Goal: Task Accomplishment & Management: Manage account settings

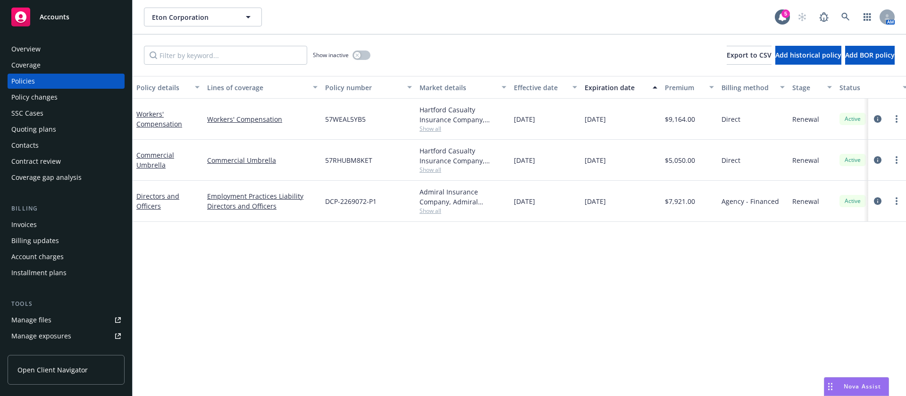
click at [344, 203] on span "DCP-2269072-P1" at bounding box center [350, 201] width 51 height 10
copy span "DCP-2269072-P1"
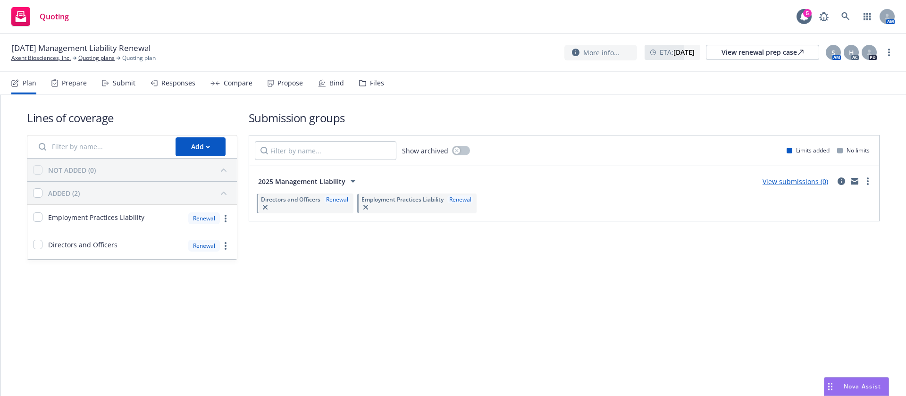
click at [123, 72] on div "Submit" at bounding box center [118, 83] width 33 height 23
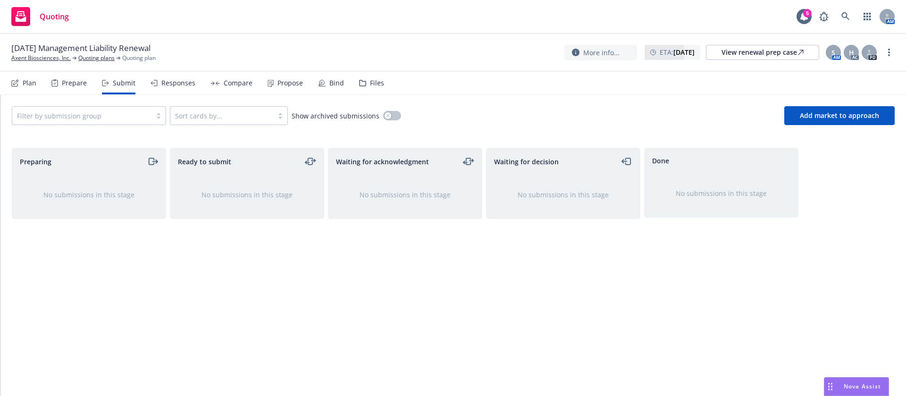
click at [28, 82] on div "Plan" at bounding box center [30, 83] width 14 height 8
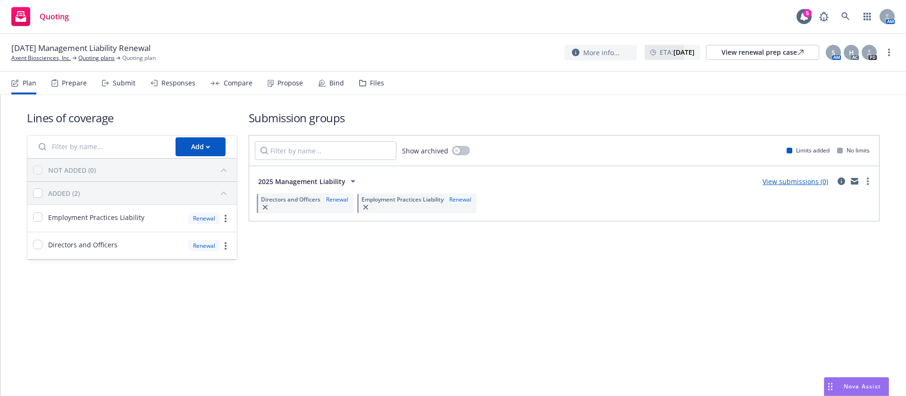
click at [105, 83] on icon at bounding box center [106, 83] width 4 height 0
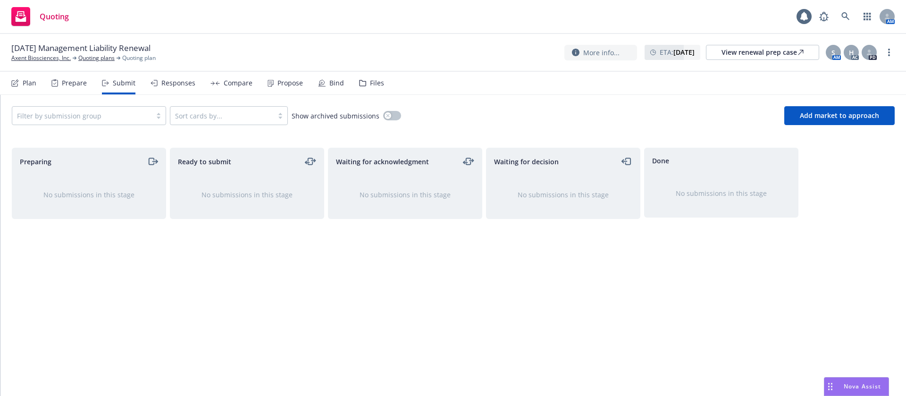
click at [56, 112] on div at bounding box center [82, 115] width 130 height 11
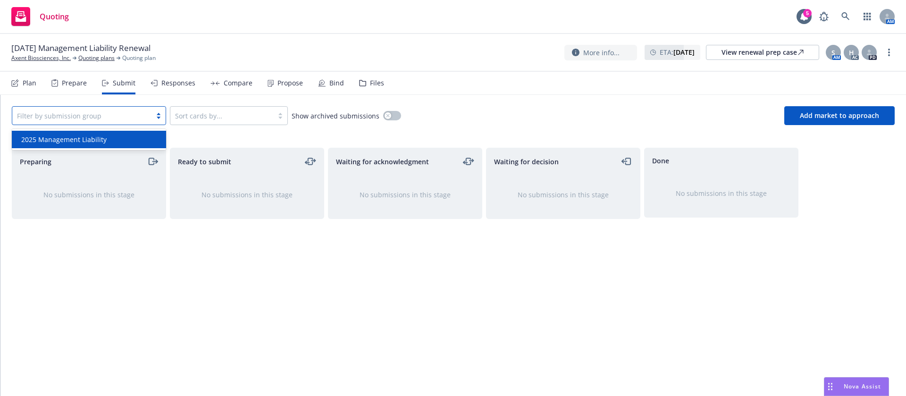
click at [66, 138] on span "2025 Management Liability" at bounding box center [63, 139] width 85 height 10
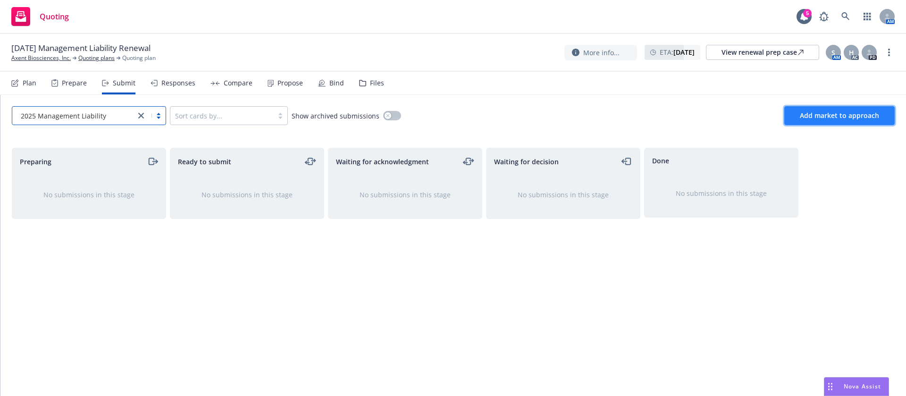
click at [804, 118] on span "Add market to approach" at bounding box center [839, 115] width 79 height 9
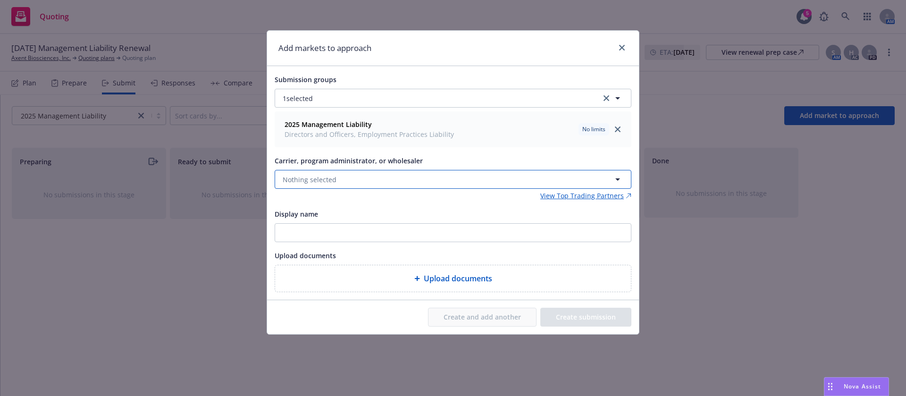
click at [318, 182] on span "Nothing selected" at bounding box center [310, 180] width 54 height 10
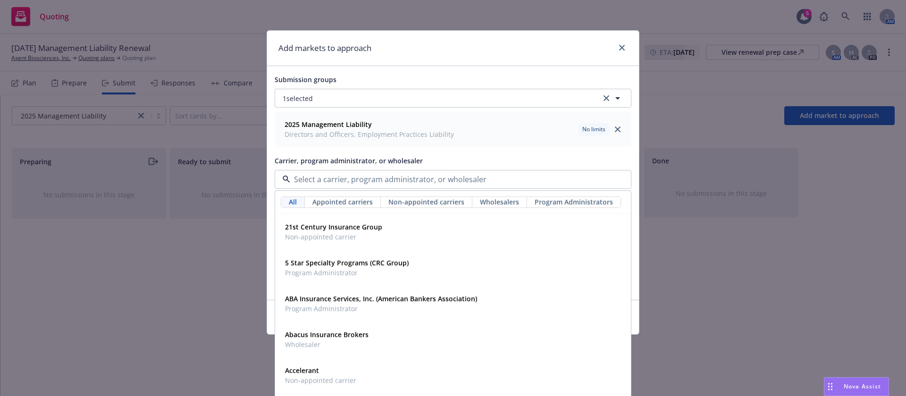
paste input "CRC Group"
type input "CRC Group"
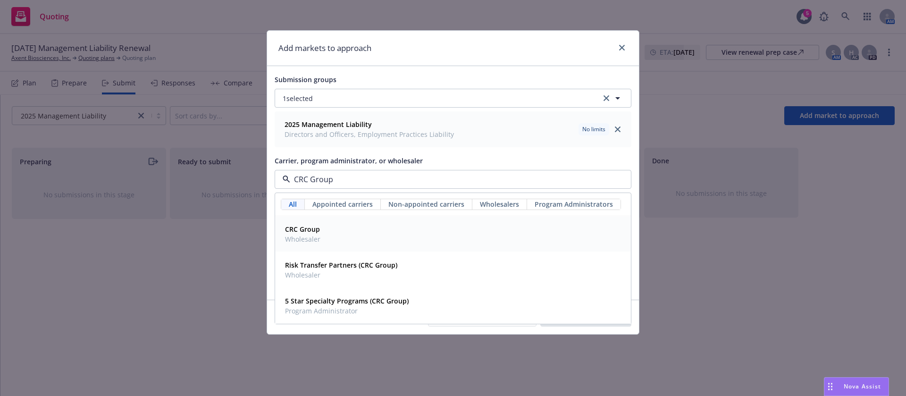
click at [336, 230] on div "CRC Group Wholesaler" at bounding box center [452, 234] width 343 height 24
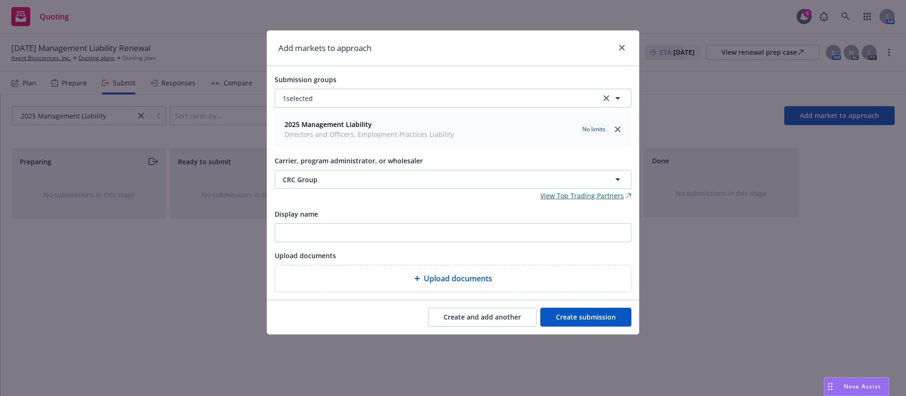
click at [581, 309] on button "Create submission" at bounding box center [585, 317] width 91 height 19
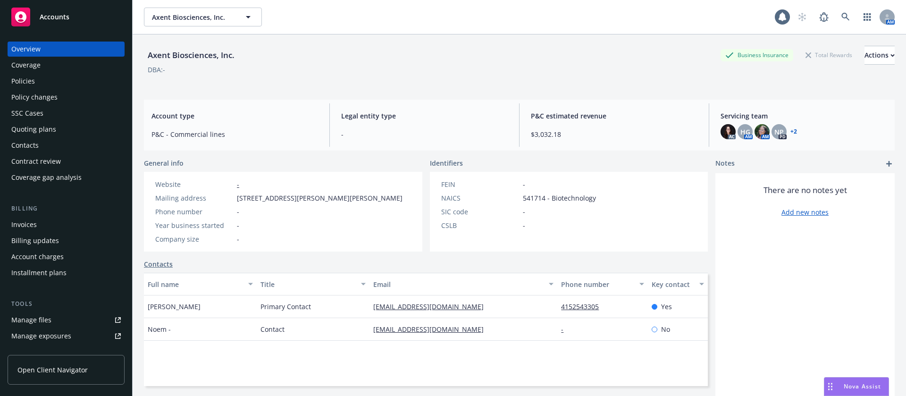
click at [46, 82] on div "Policies" at bounding box center [65, 81] width 109 height 15
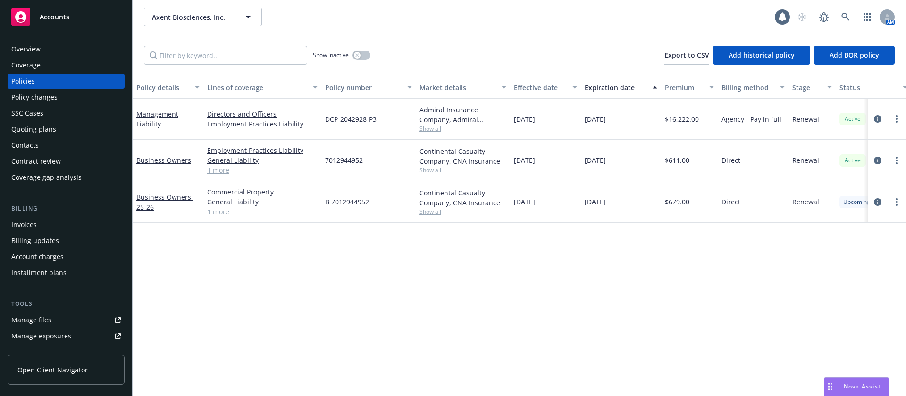
click at [430, 130] on span "Show all" at bounding box center [462, 129] width 87 height 8
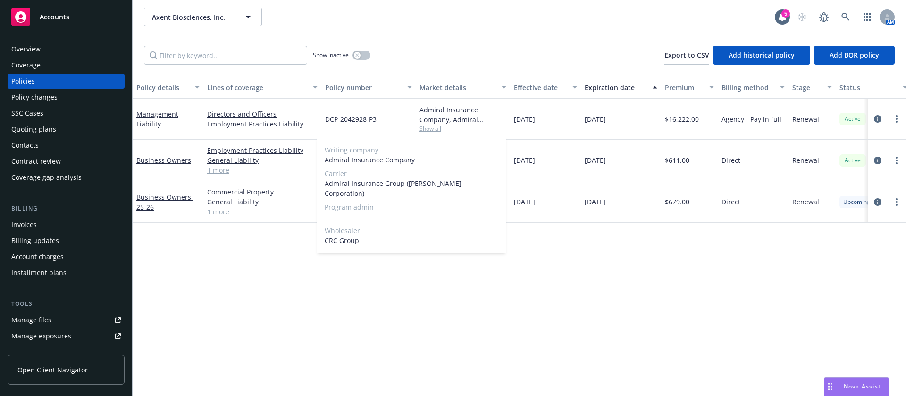
click at [341, 235] on span "CRC Group" at bounding box center [412, 240] width 174 height 10
copy span "CRC Group"
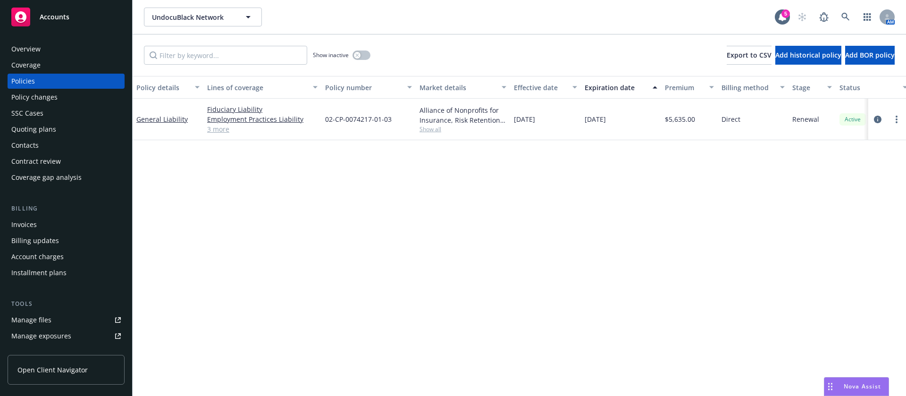
click at [350, 55] on div "Show inactive" at bounding box center [342, 55] width 58 height 19
click at [365, 55] on button "button" at bounding box center [361, 54] width 18 height 9
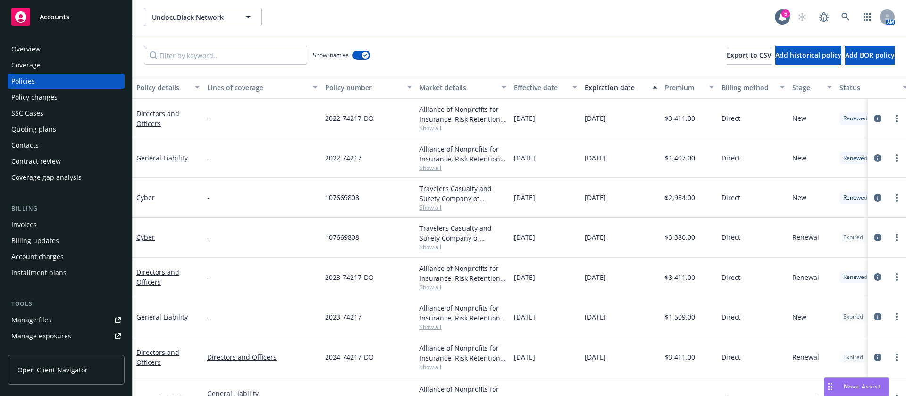
click at [601, 95] on button "Expiration date" at bounding box center [621, 87] width 80 height 23
click at [604, 92] on button "Expiration date" at bounding box center [621, 87] width 80 height 23
click at [611, 89] on div "Expiration date" at bounding box center [616, 88] width 62 height 10
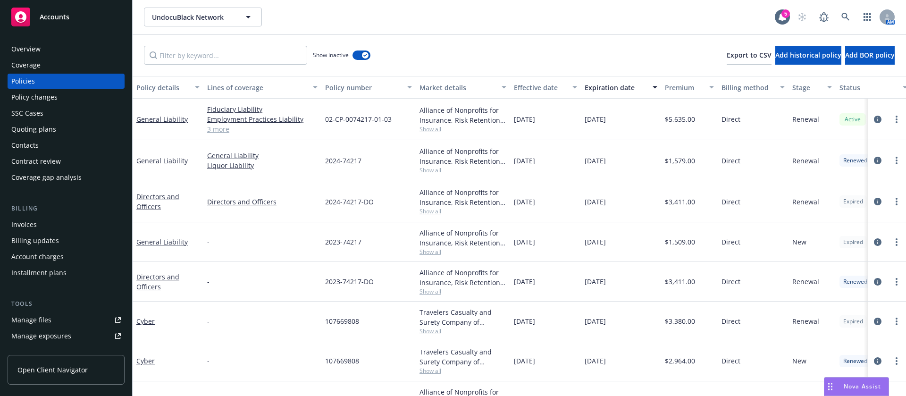
click at [419, 210] on div "Alliance of Nonprofits for Insurance, Risk Retention Group, Inc., Nonprofits In…" at bounding box center [463, 201] width 94 height 41
click at [435, 207] on span "Show all" at bounding box center [462, 211] width 87 height 8
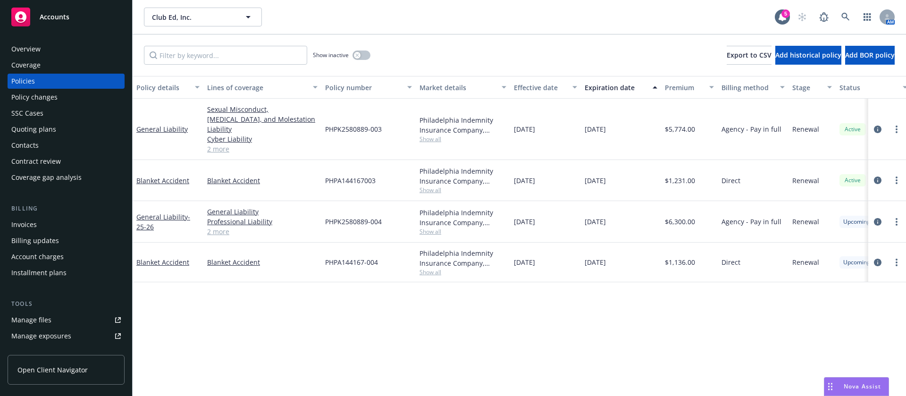
drag, startPoint x: 435, startPoint y: 127, endPoint x: 435, endPoint y: 134, distance: 6.1
click at [435, 129] on div "Philadelphia Indemnity Insurance Company, Philadelphia Insurance Companies Show…" at bounding box center [462, 129] width 87 height 28
click at [435, 135] on span "Show all" at bounding box center [462, 139] width 87 height 8
click at [897, 216] on link "more" at bounding box center [896, 221] width 11 height 11
click at [875, 218] on icon "circleInformation" at bounding box center [878, 222] width 8 height 8
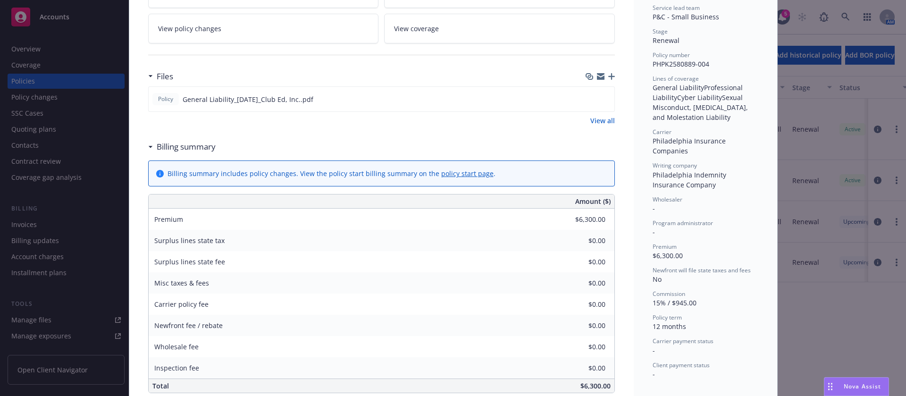
scroll to position [354, 0]
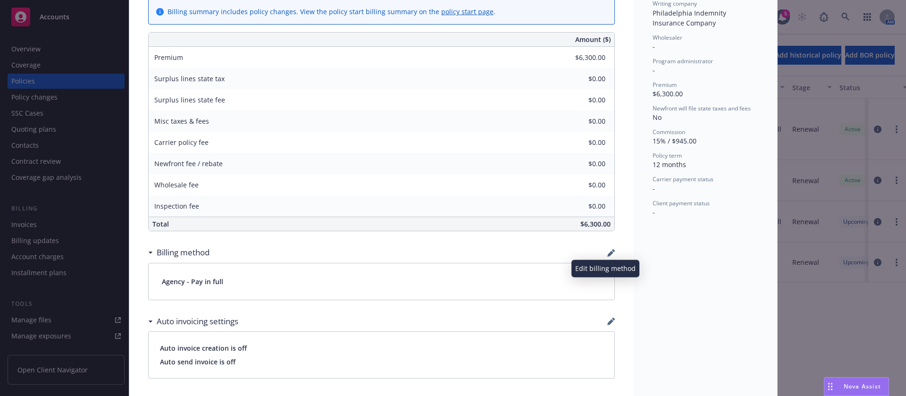
click at [607, 250] on icon "button" at bounding box center [611, 253] width 8 height 8
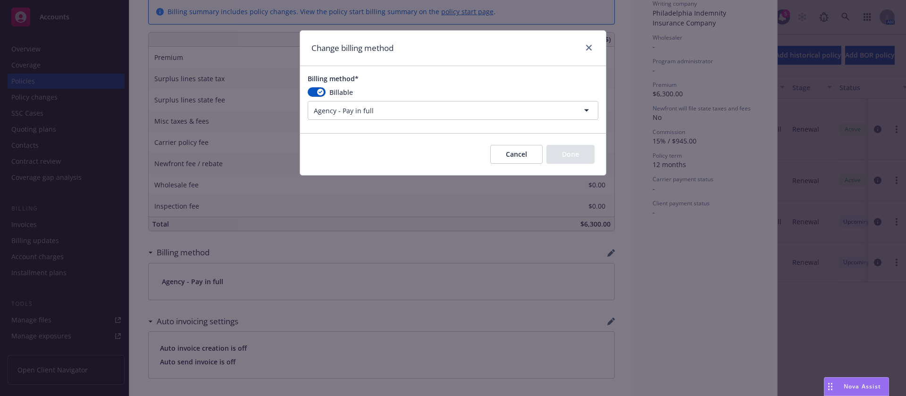
click at [435, 109] on html "Accounts Overview Coverage Policies Policy changes SSC Cases Quoting plans Cont…" at bounding box center [453, 198] width 906 height 396
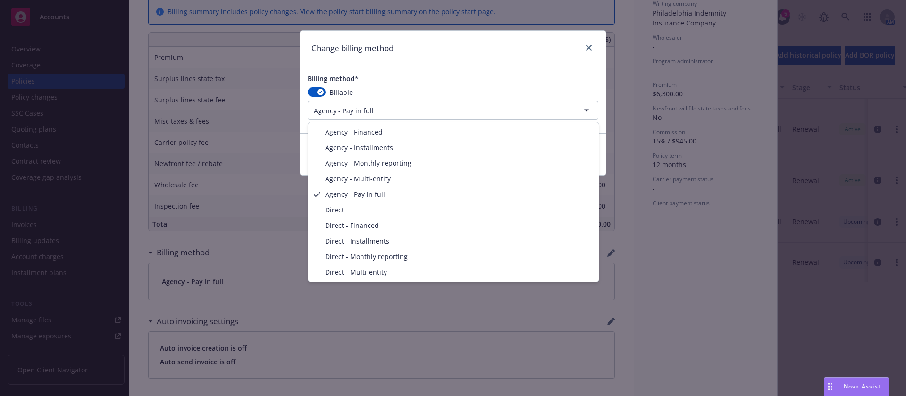
select select "DIRECT"
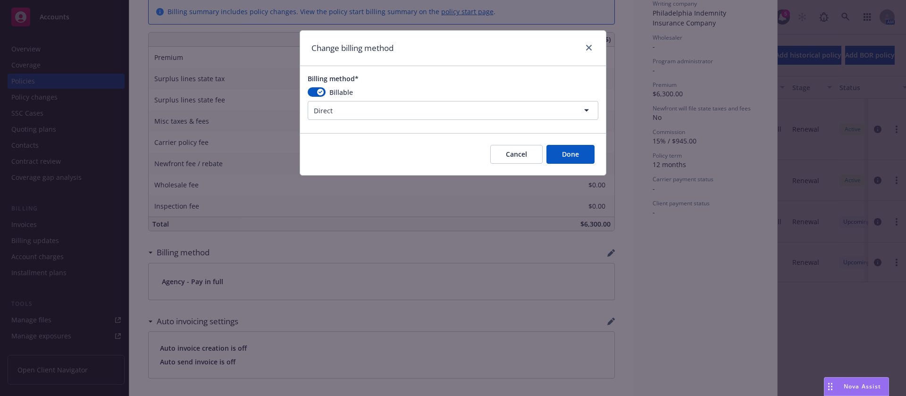
click at [572, 152] on button "Done" at bounding box center [570, 154] width 48 height 19
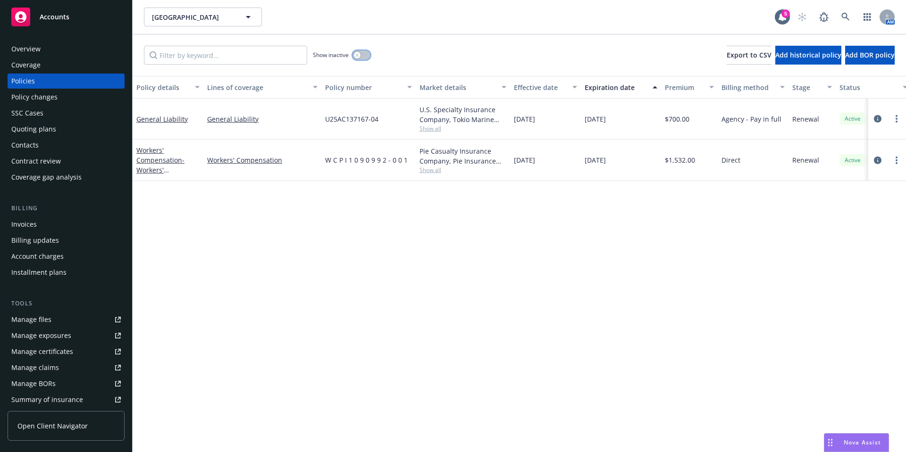
click at [363, 58] on button "button" at bounding box center [361, 54] width 18 height 9
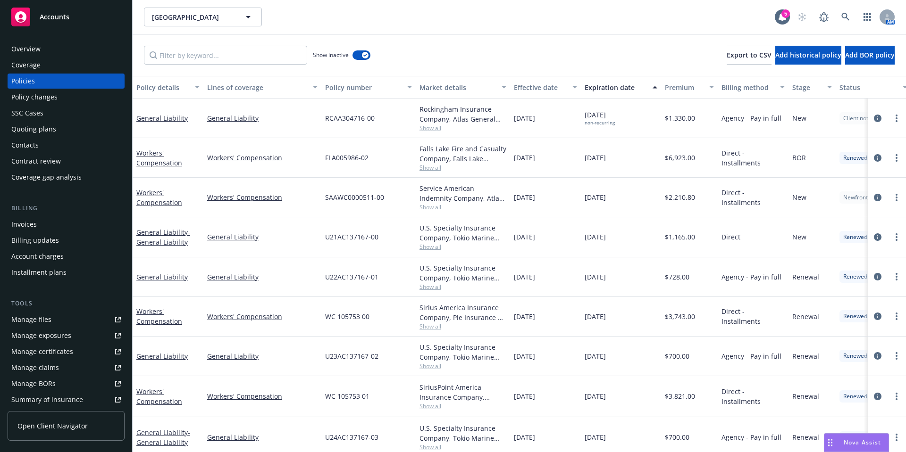
click at [624, 84] on div "Expiration date" at bounding box center [616, 88] width 62 height 10
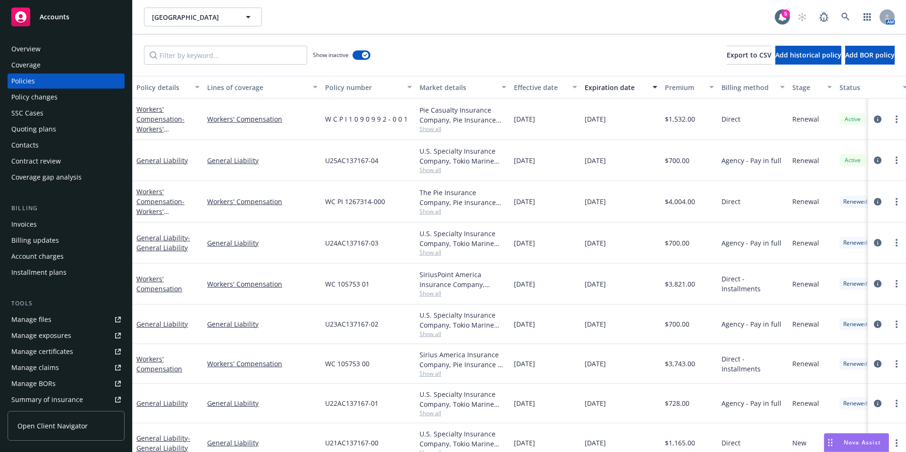
click at [624, 84] on div "Expiration date" at bounding box center [616, 88] width 62 height 10
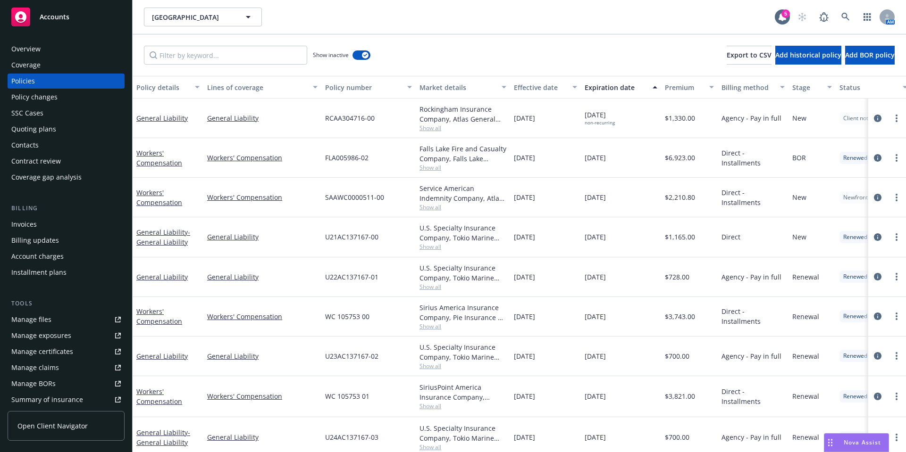
click at [624, 84] on div "Expiration date" at bounding box center [616, 88] width 62 height 10
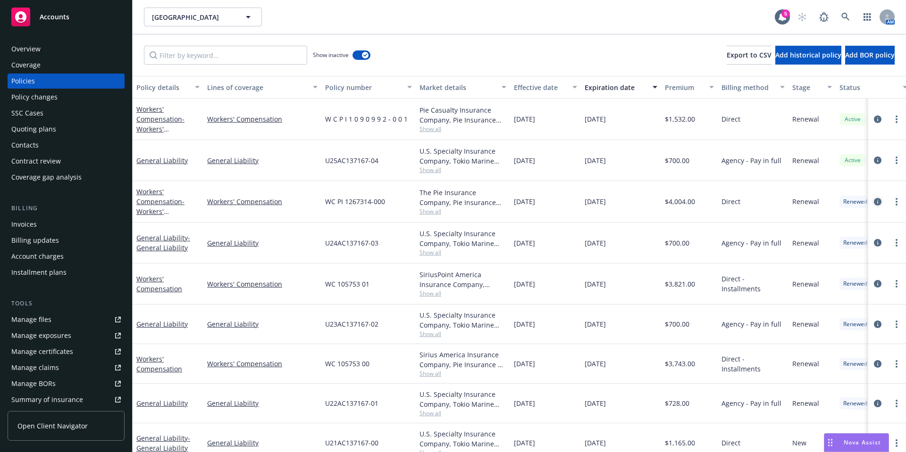
click at [874, 200] on icon "circleInformation" at bounding box center [878, 202] width 8 height 8
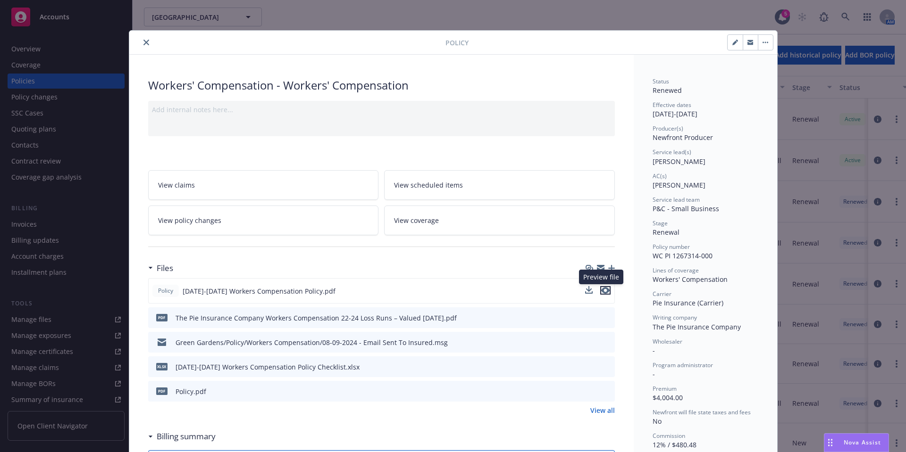
click at [603, 289] on icon "preview file" at bounding box center [605, 290] width 8 height 7
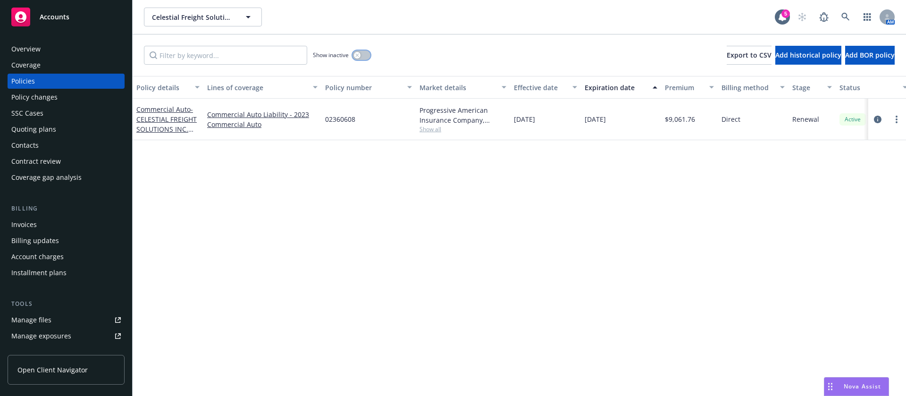
click at [358, 53] on icon "button" at bounding box center [357, 55] width 4 height 4
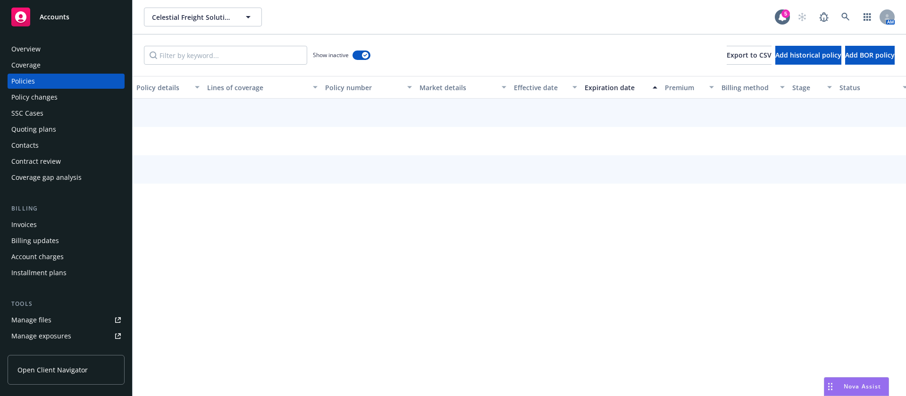
click at [620, 85] on div "Expiration date" at bounding box center [616, 88] width 62 height 10
